Goal: Task Accomplishment & Management: Manage account settings

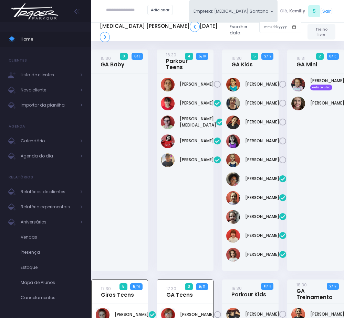
scroll to position [315, 0]
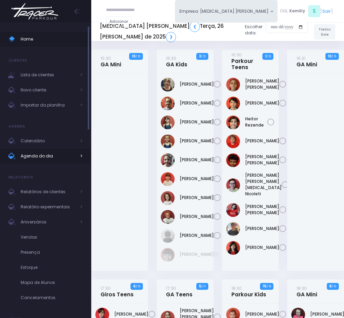
click at [50, 156] on span "Agenda do dia" at bounding box center [48, 156] width 55 height 9
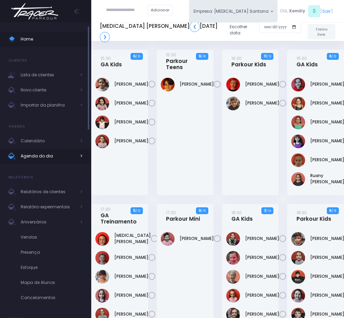
click at [42, 155] on span "Agenda do dia" at bounding box center [48, 156] width 55 height 9
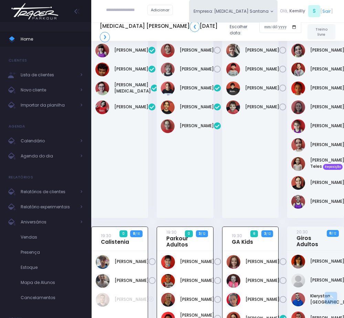
scroll to position [258, 0]
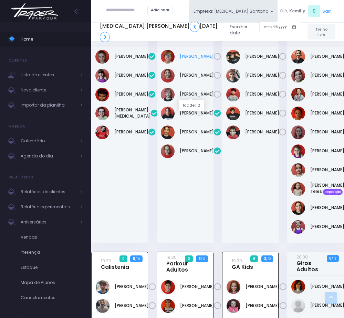
click at [180, 60] on link "Amanda Olinda" at bounding box center [197, 56] width 34 height 6
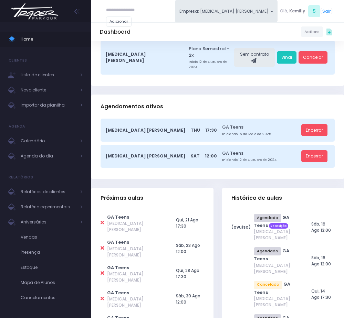
scroll to position [103, 0]
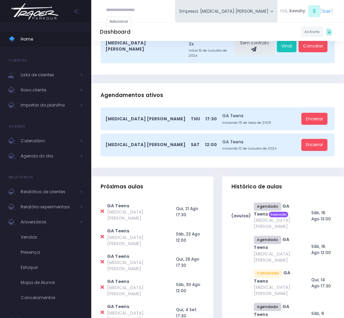
click at [101, 209] on icon at bounding box center [102, 211] width 3 height 5
type input "**********"
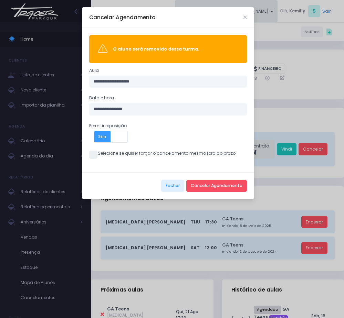
click at [90, 155] on span at bounding box center [93, 155] width 8 height 8
click at [209, 186] on button "Cancelar Agendamento" at bounding box center [216, 186] width 61 height 12
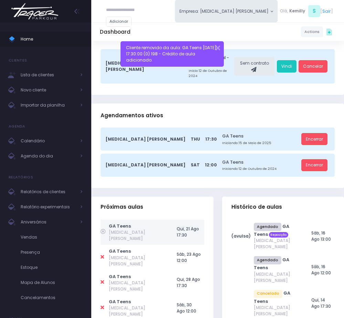
scroll to position [103, 0]
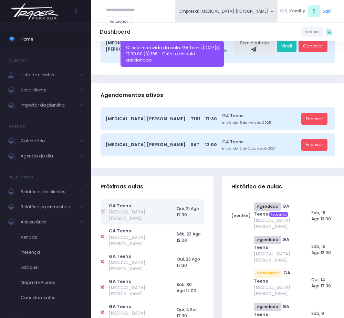
click at [105, 225] on td at bounding box center [105, 237] width 8 height 25
click at [102, 234] on icon at bounding box center [102, 236] width 3 height 5
type input "**********"
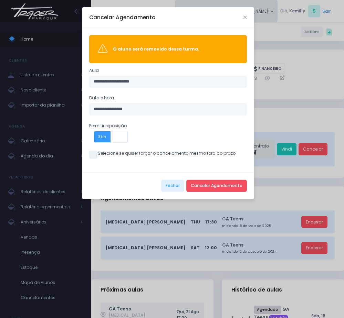
click at [95, 159] on span at bounding box center [93, 155] width 8 height 8
click at [221, 184] on button "Cancelar Agendamento" at bounding box center [216, 186] width 61 height 12
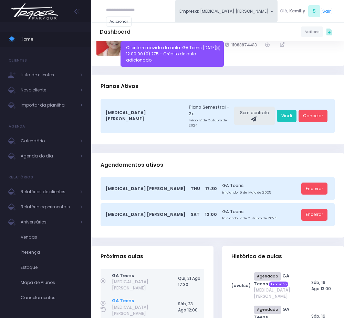
scroll to position [52, 0]
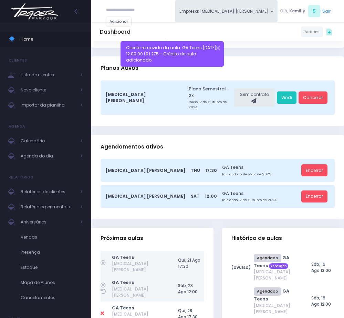
click at [101, 311] on icon at bounding box center [102, 313] width 3 height 5
type input "**********"
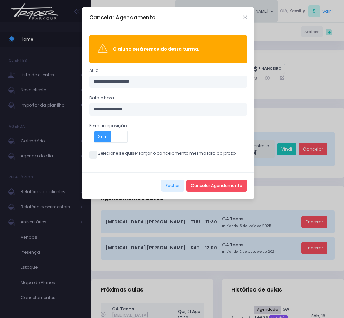
click at [92, 152] on span at bounding box center [93, 155] width 8 height 8
click at [219, 186] on button "Cancelar Agendamento" at bounding box center [216, 186] width 61 height 12
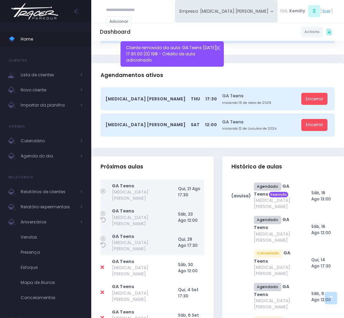
scroll to position [155, 0]
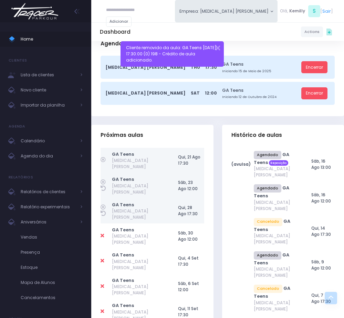
click at [102, 233] on icon at bounding box center [102, 235] width 3 height 5
type input "**********"
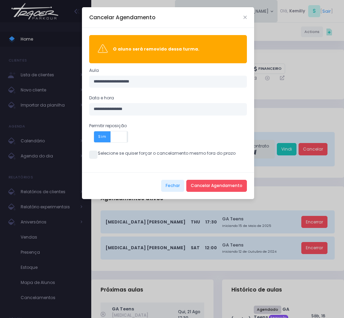
click at [92, 159] on span at bounding box center [93, 155] width 8 height 8
click at [216, 186] on button "Cancelar Agendamento" at bounding box center [216, 186] width 61 height 12
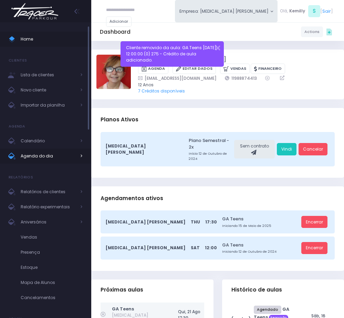
click at [30, 155] on span "Agenda do dia" at bounding box center [48, 156] width 55 height 9
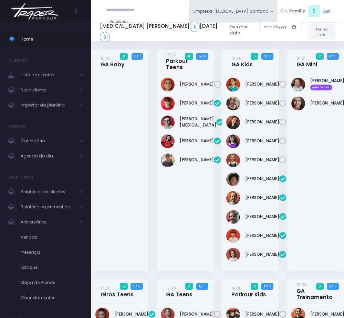
scroll to position [568, 0]
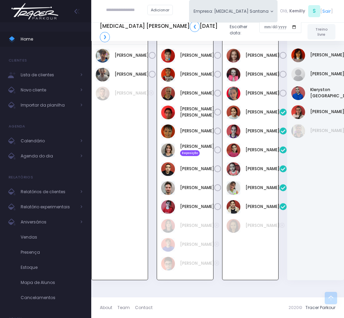
click at [153, 193] on div "19:30 Parkour Adultos 0 3 / 12" at bounding box center [184, 154] width 65 height 269
click at [156, 43] on div "T3 Santana ❮ Quinta, 21 de Agosto de 2025 ❯ Escolher data:" at bounding box center [200, 31] width 201 height 25
click at [123, 77] on link "[PERSON_NAME]" at bounding box center [132, 74] width 34 height 6
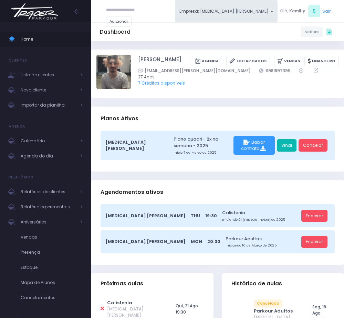
click at [282, 151] on link "Vindi" at bounding box center [287, 145] width 20 height 12
